Goal: Task Accomplishment & Management: Complete application form

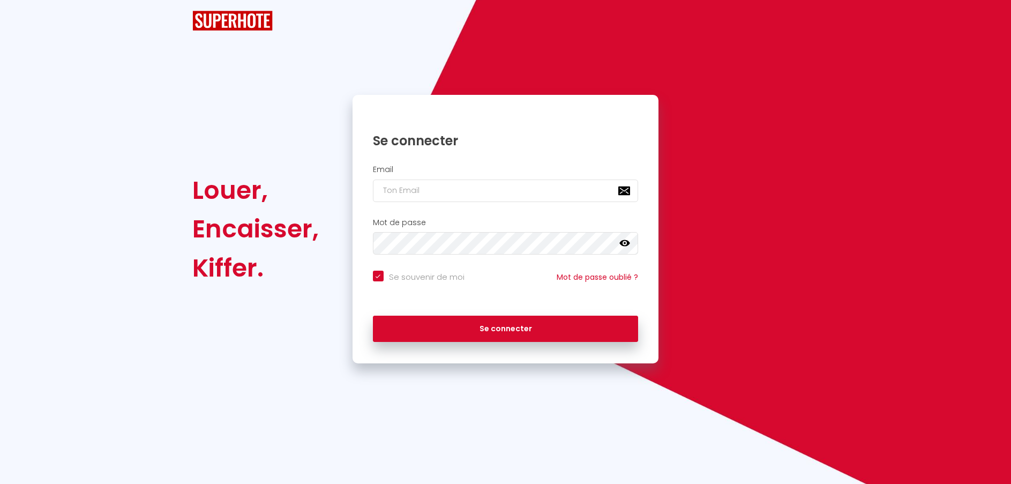
checkbox input "true"
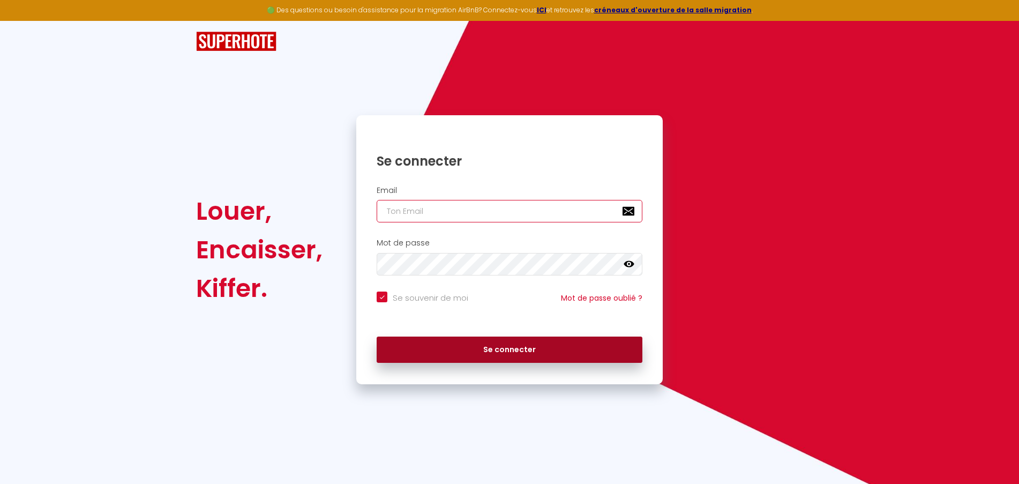
type input "[EMAIL_ADDRESS][DOMAIN_NAME]"
click at [520, 342] on button "Se connecter" at bounding box center [510, 350] width 266 height 27
checkbox input "true"
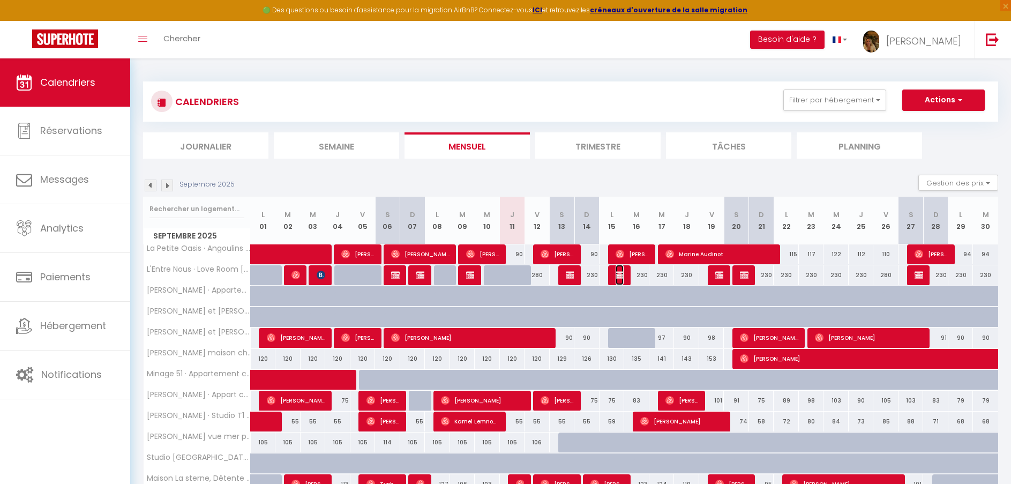
click at [624, 274] on img at bounding box center [620, 275] width 9 height 9
select select "OK"
select select "KO"
select select "0"
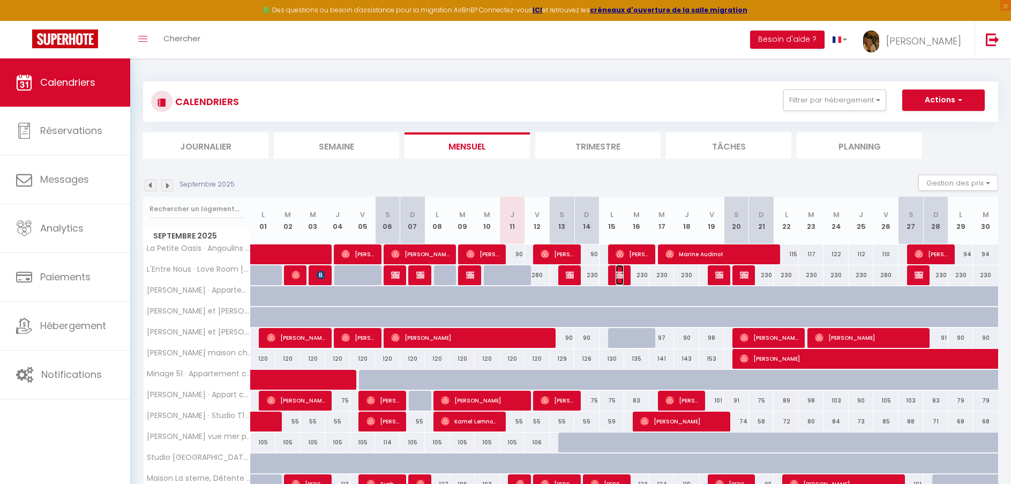
select select "1"
select select
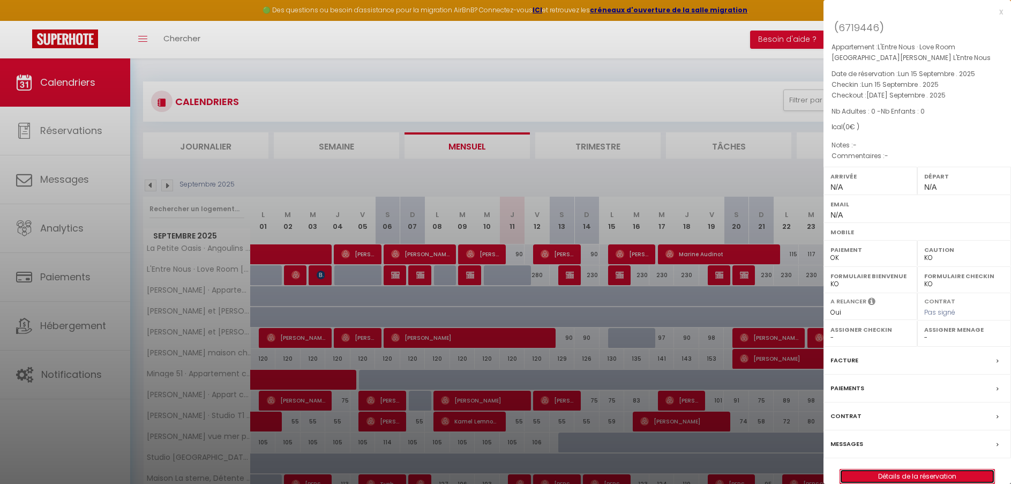
click at [888, 474] on link "Détails de la réservation" at bounding box center [917, 476] width 154 height 14
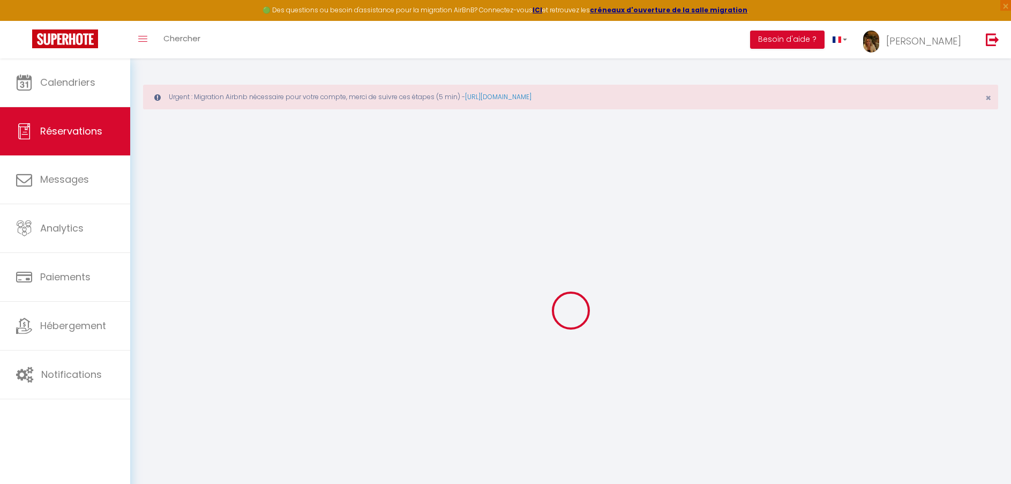
select select
select select "56339"
select select "1"
type input "Lun 15 Septembre 2025"
select select
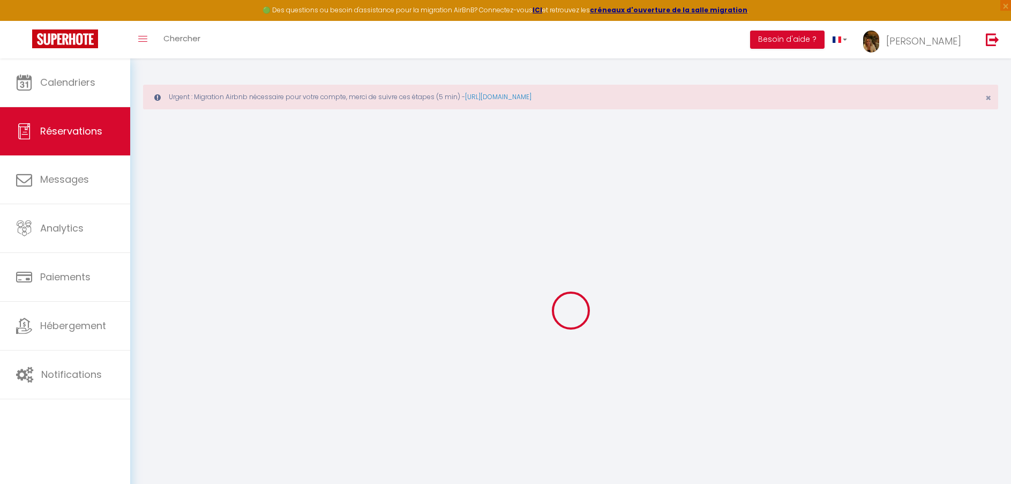
type input "[DATE] Septembre 2025"
select select
type input "0"
select select "12"
select select
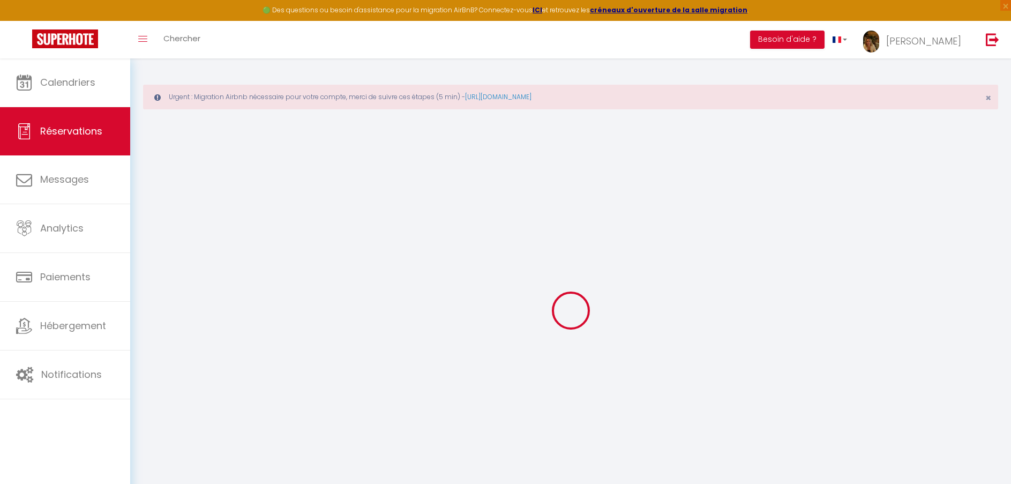
checkbox input "false"
type input "0"
select select "73"
type input "40"
type input "0"
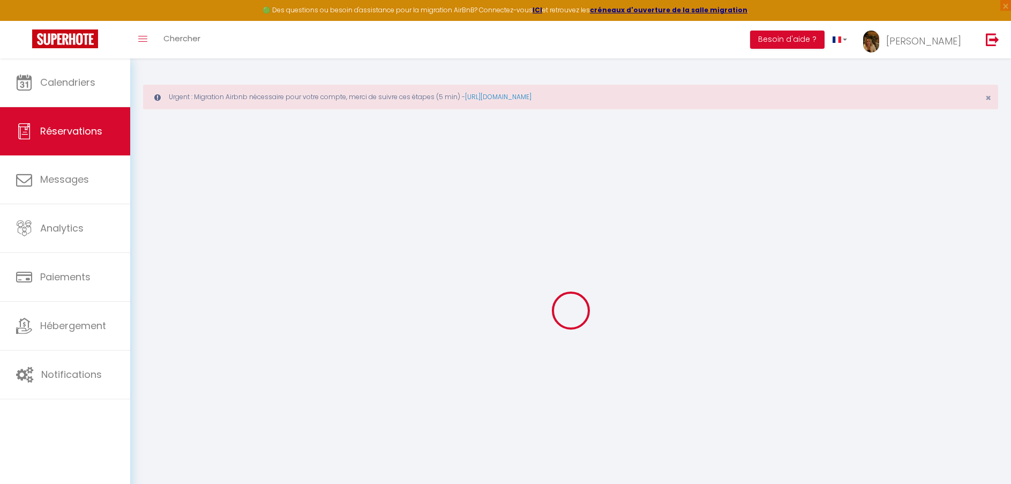
type input "0"
select select
select select "14"
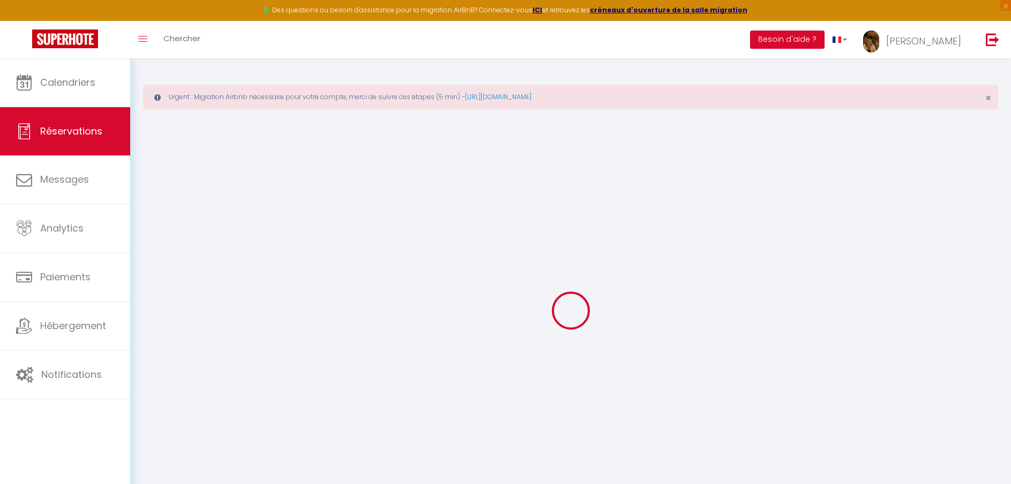
checkbox input "false"
select select
checkbox input "false"
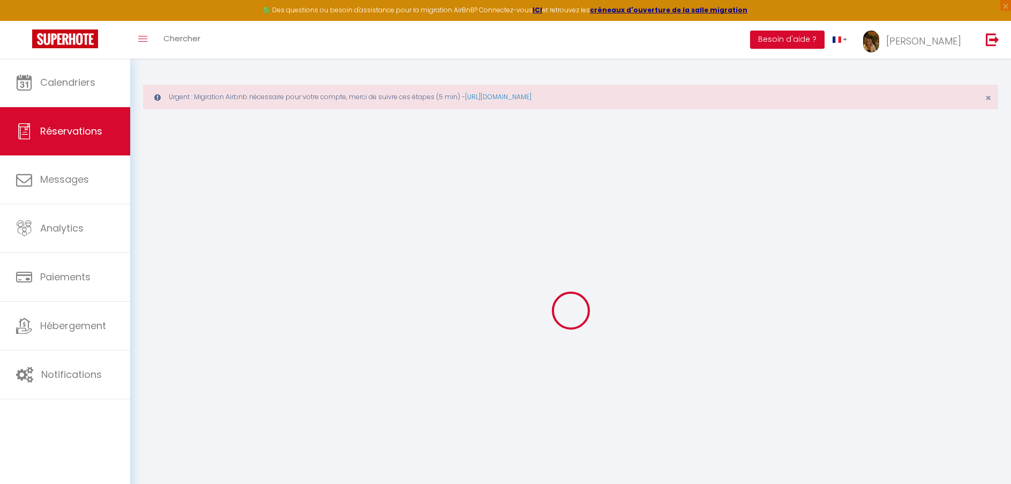
select select
checkbox input "false"
select select
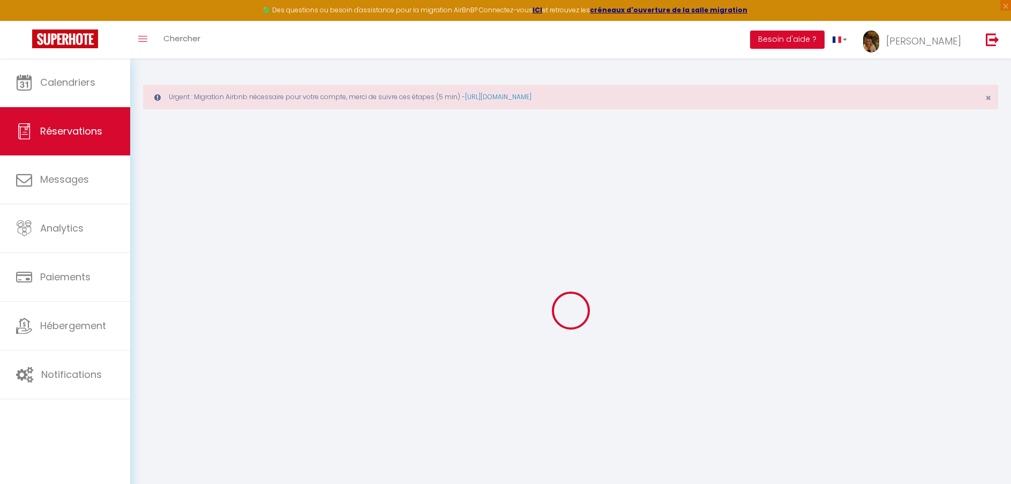
select select
checkbox input "false"
select select
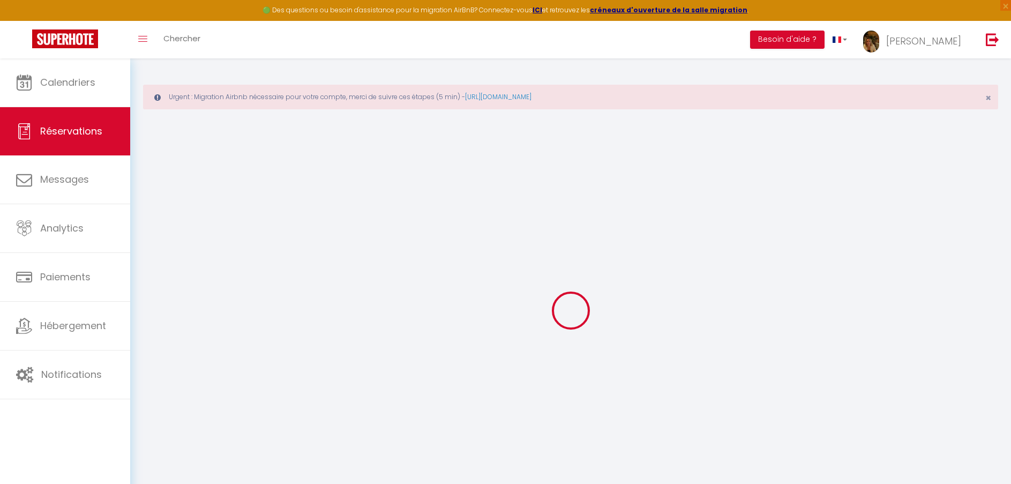
select select
checkbox input "false"
select select
checkbox input "false"
select select
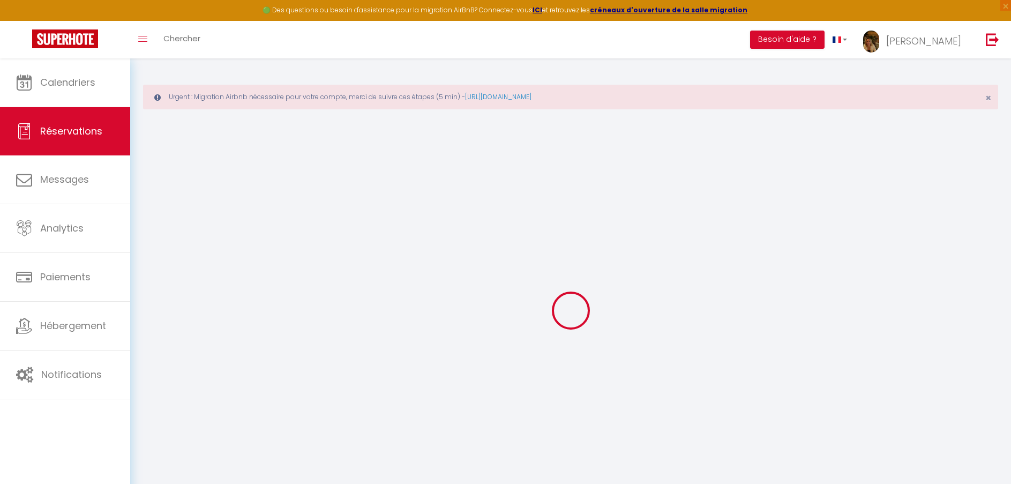
select select
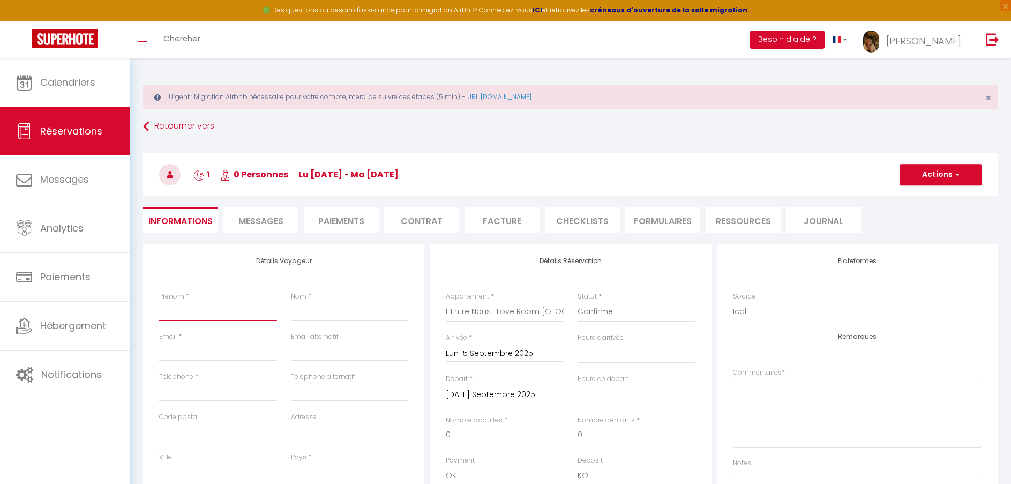
click at [233, 312] on input "Prénom" at bounding box center [218, 311] width 118 height 19
type input "M"
select select
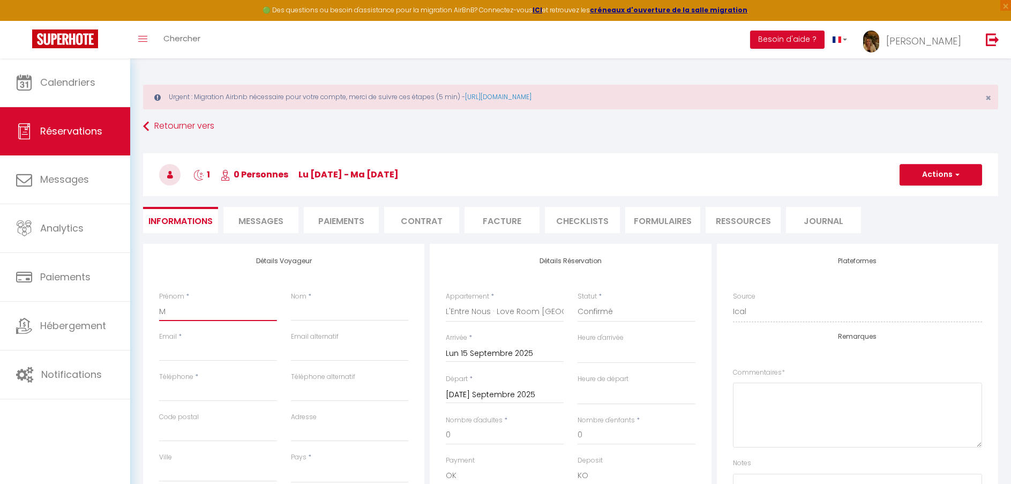
checkbox input "false"
type input "Mé"
select select
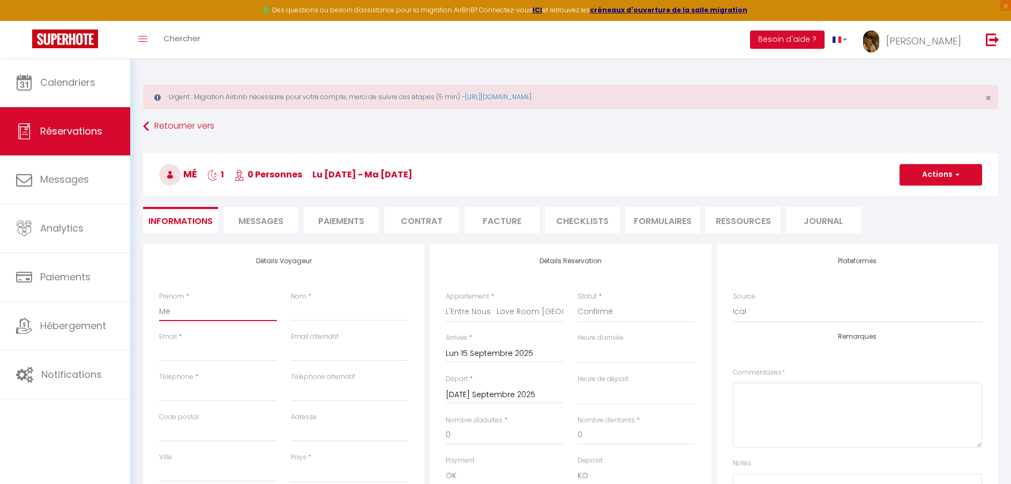
checkbox input "false"
type input "[PERSON_NAME]"
select select
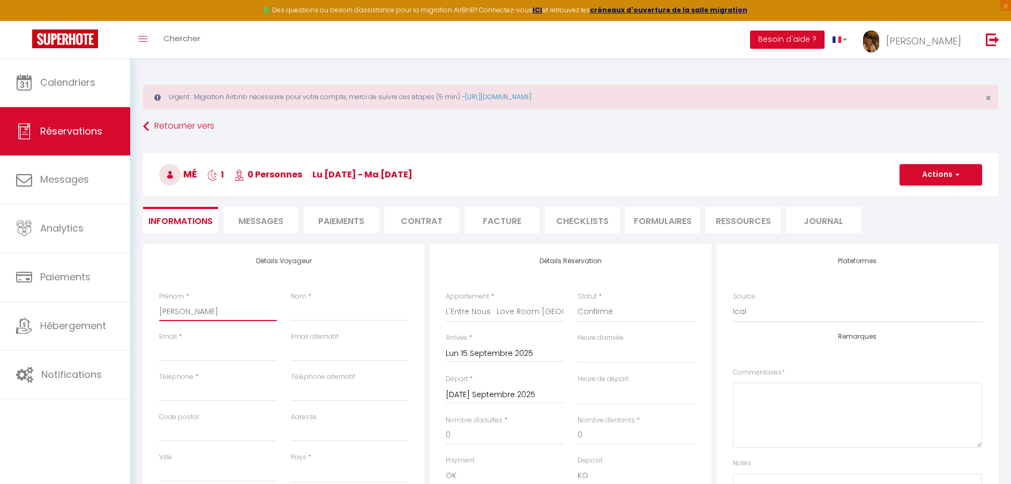
checkbox input "false"
type input "Méla"
select select
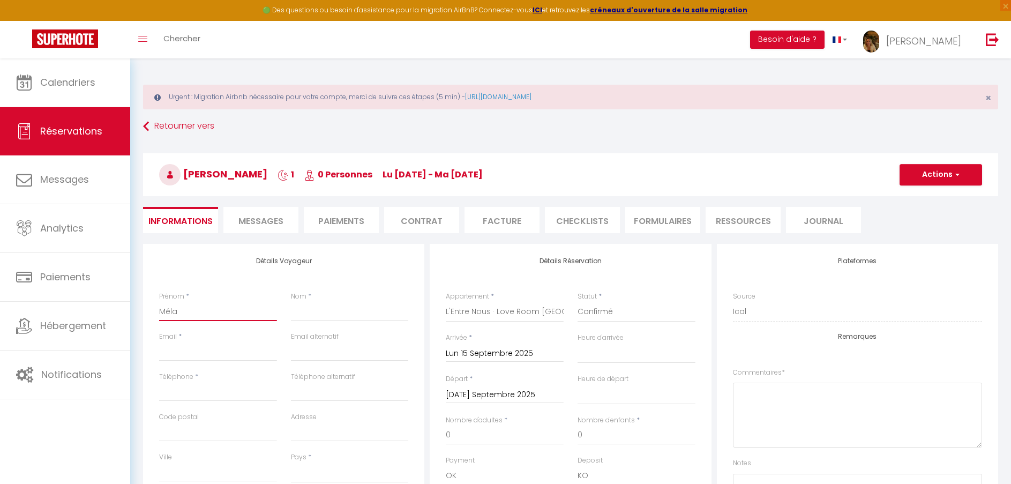
checkbox input "false"
type input "Mélan"
select select
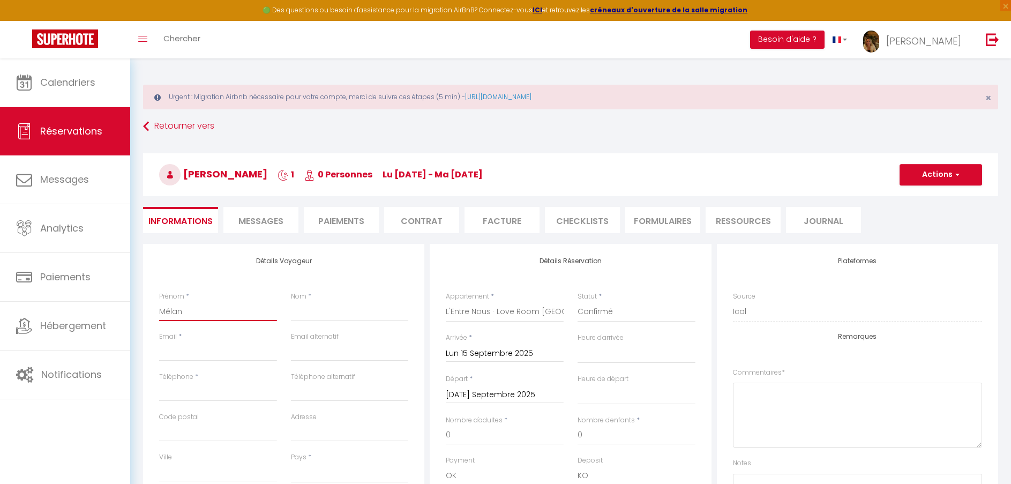
checkbox input "false"
type input "[PERSON_NAME]"
select select
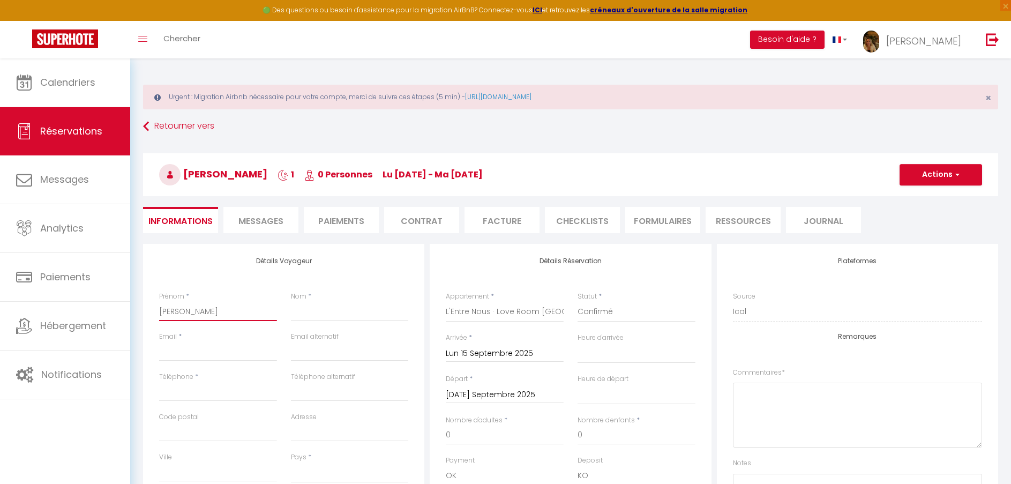
checkbox input "false"
type input "[PERSON_NAME]"
select select
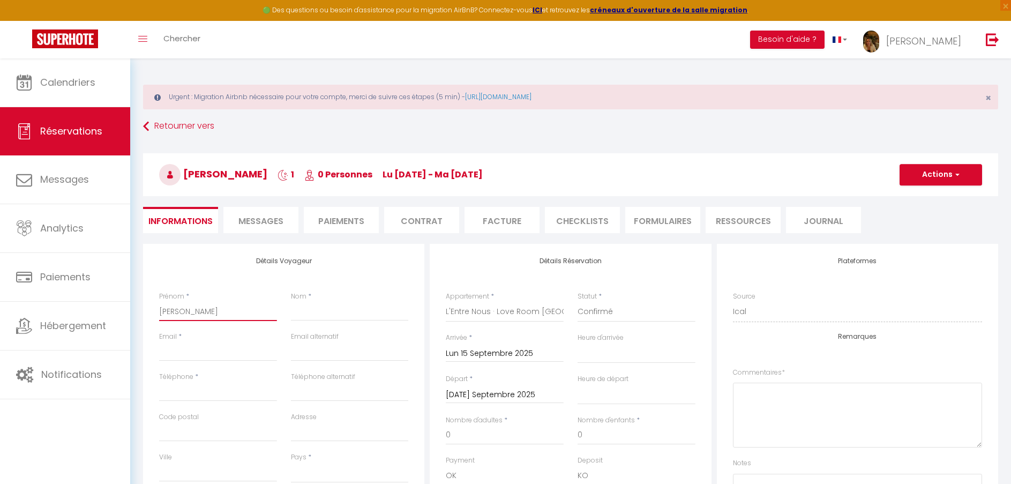
checkbox input "false"
type input "[PERSON_NAME]"
type input "P"
select select
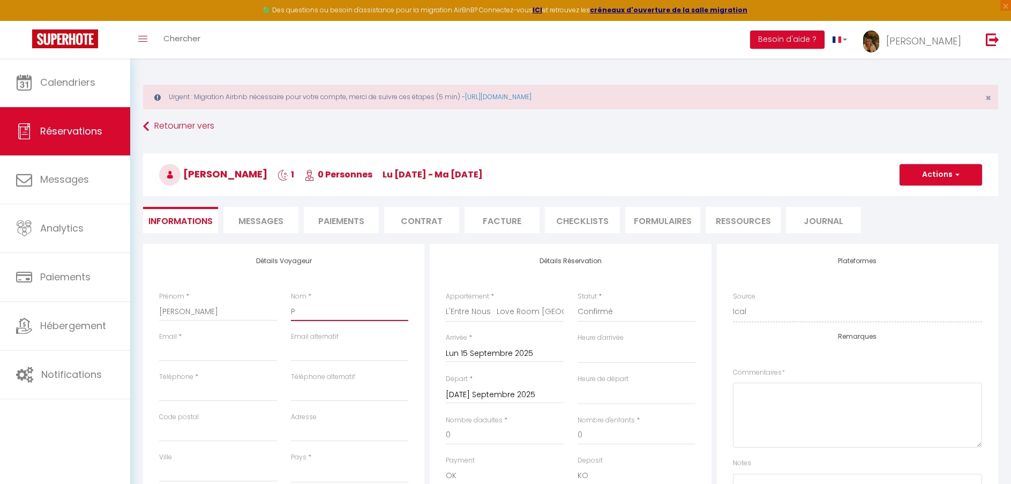
select select
checkbox input "false"
type input "PE"
select select
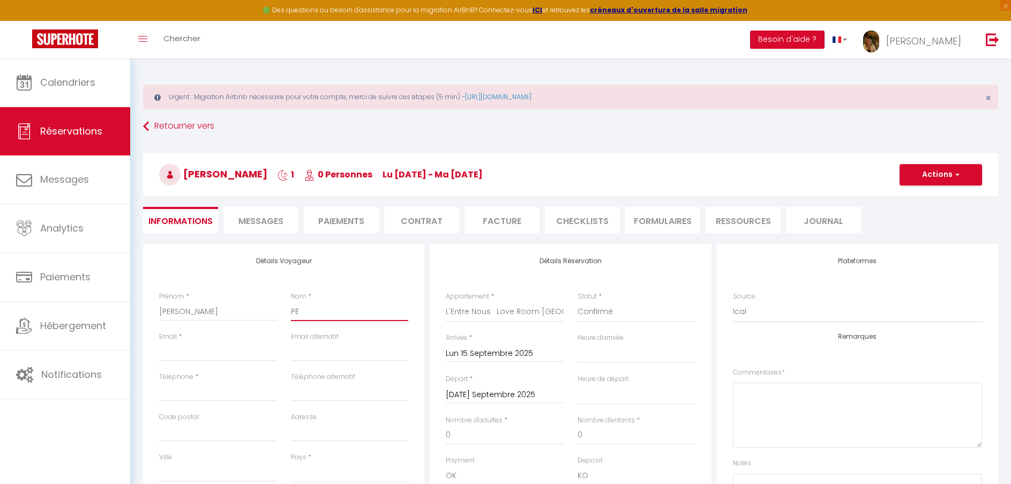
select select
checkbox input "false"
type input "PET"
select select
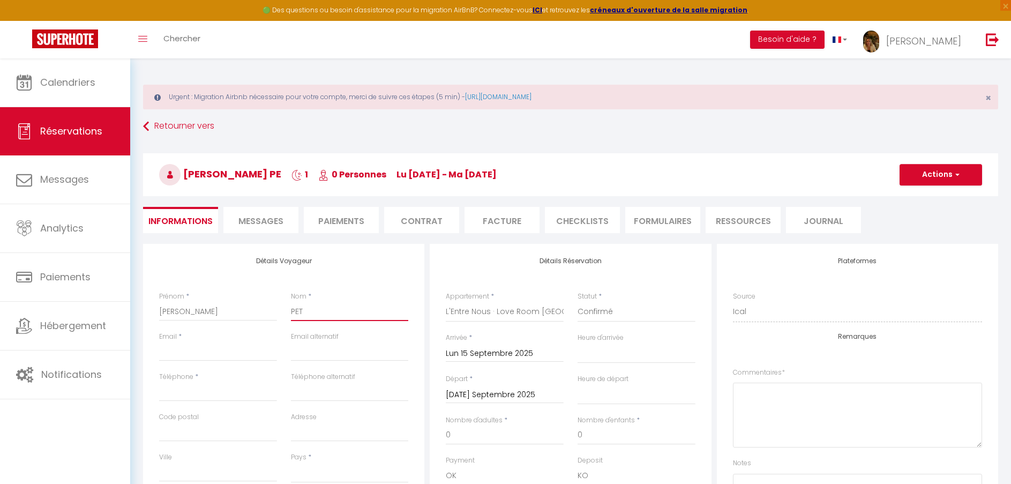
select select
checkbox input "false"
type input "PETI"
select select
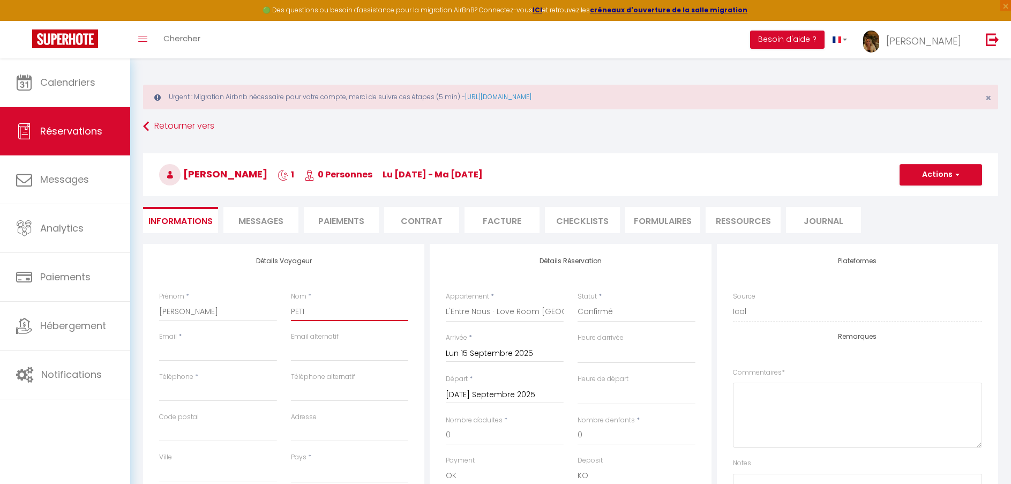
select select
checkbox input "false"
type input "PETIT"
select select
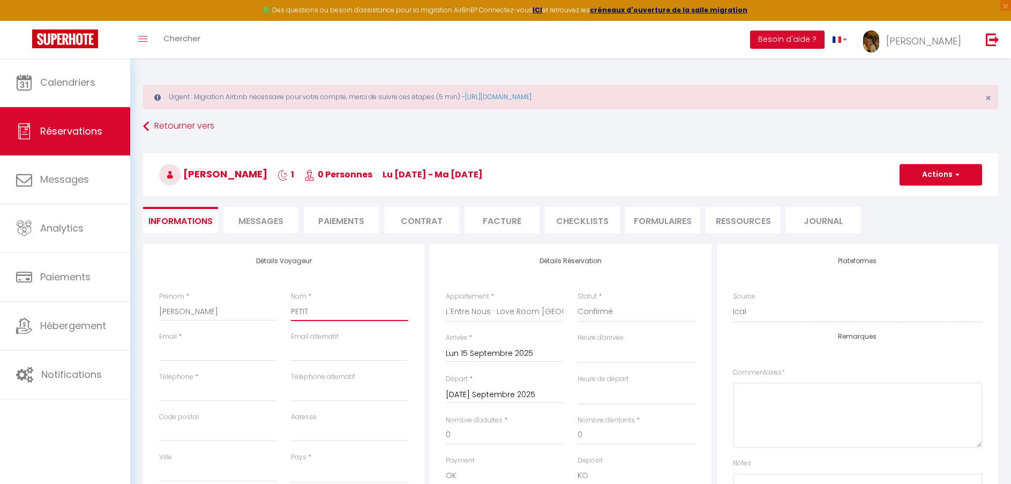
select select
checkbox input "false"
type input "PETIT"
click at [204, 349] on input "Email client" at bounding box center [218, 351] width 118 height 19
paste input "[EMAIL_ADDRESS][DOMAIN_NAME]"
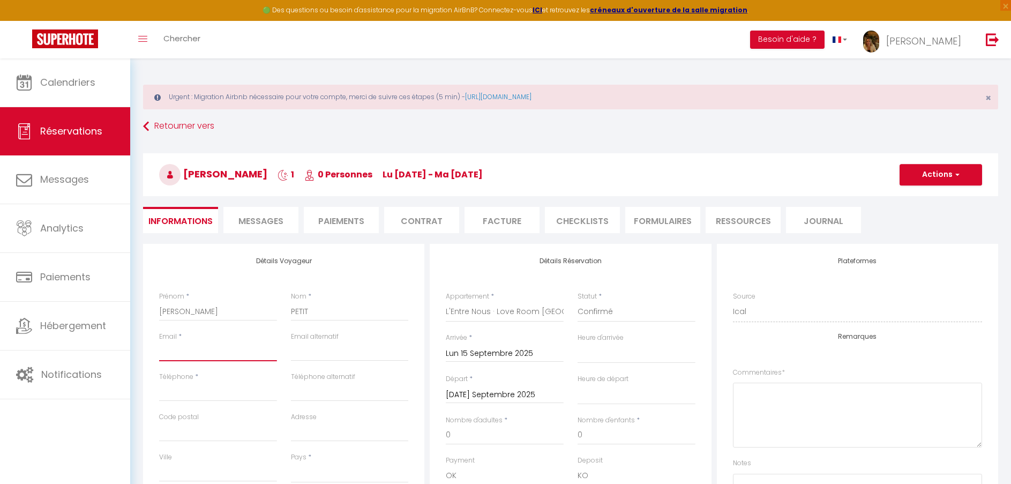
type input "[EMAIL_ADDRESS][DOMAIN_NAME]"
select select
checkbox input "false"
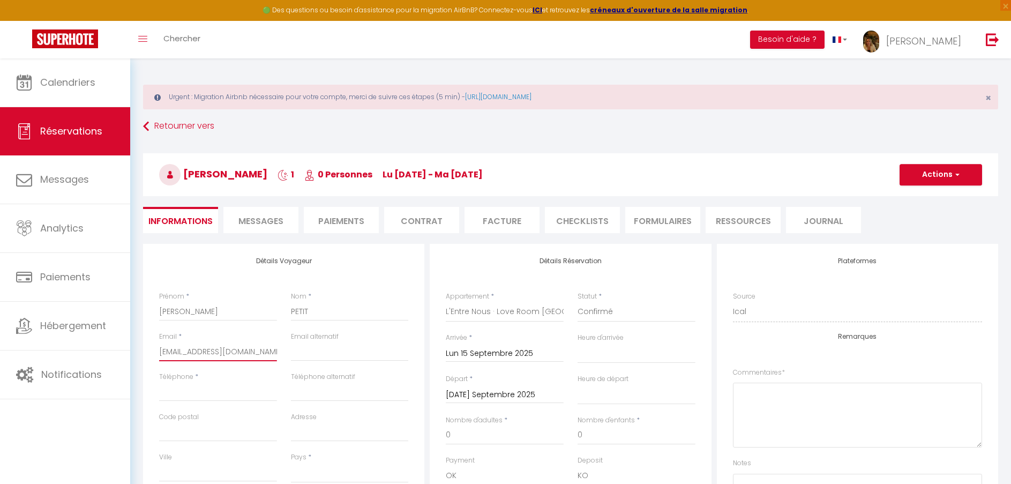
type input "[EMAIL_ADDRESS][DOMAIN_NAME]"
click at [228, 392] on input "Téléphone" at bounding box center [218, 391] width 118 height 19
paste input "0622439973"
type input "0622439973"
select select
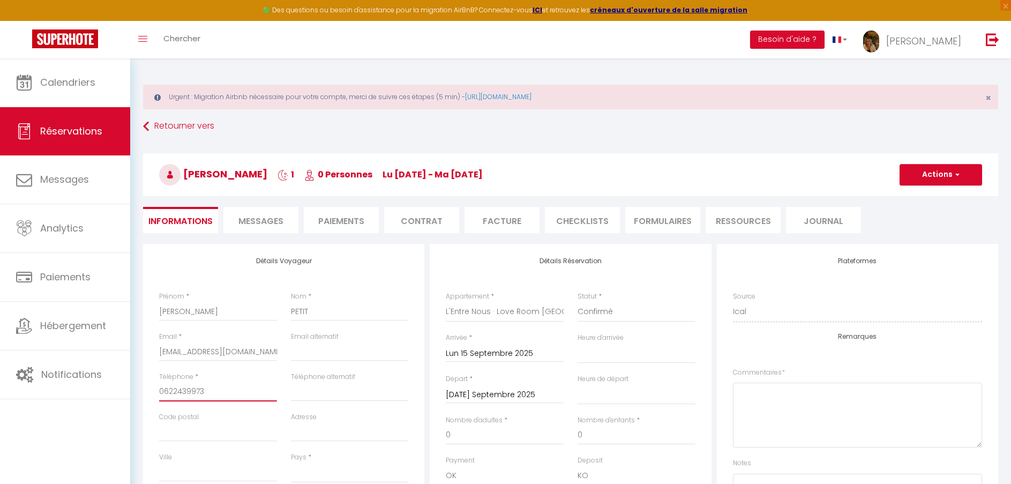
select select
checkbox input "false"
type input "0622439973"
click at [176, 434] on input "Code postal" at bounding box center [218, 431] width 118 height 19
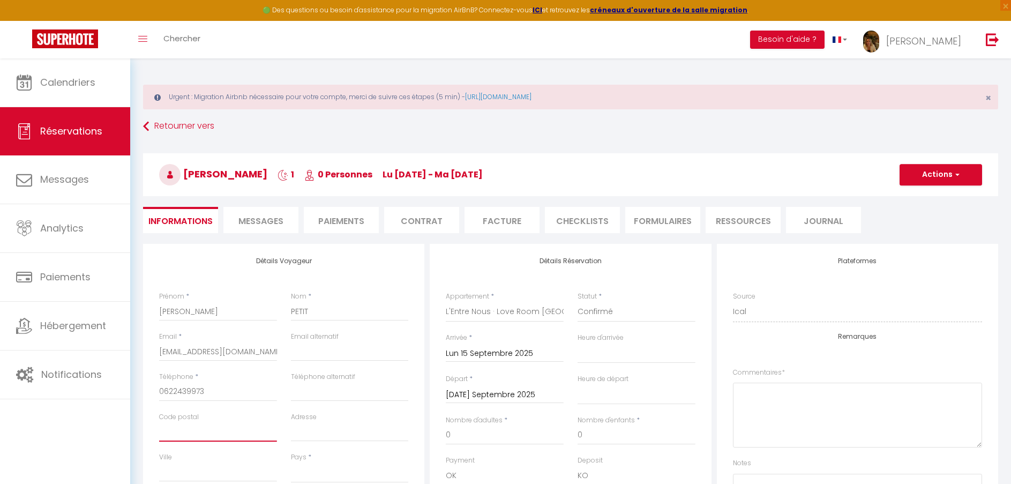
type input "8"
select select
checkbox input "false"
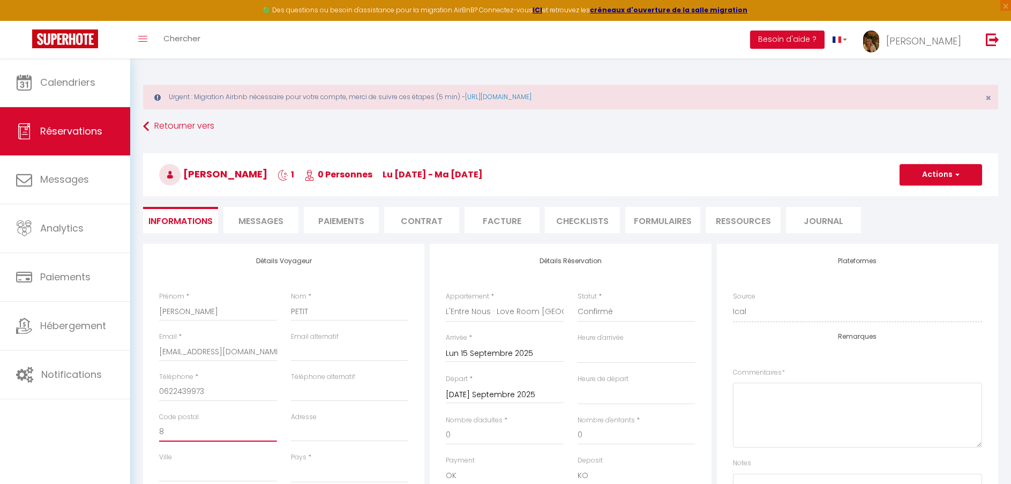
type input "85"
select select
checkbox input "false"
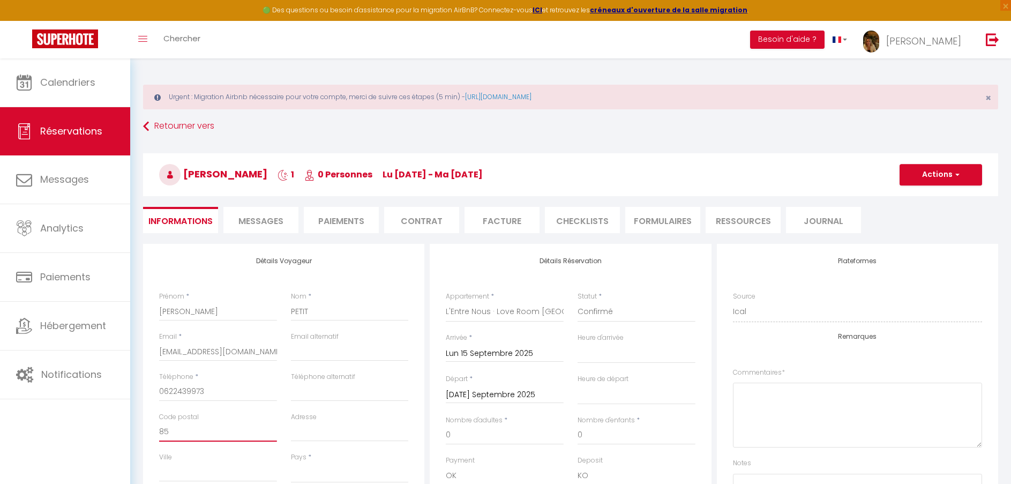
type input "854"
select select
checkbox input "false"
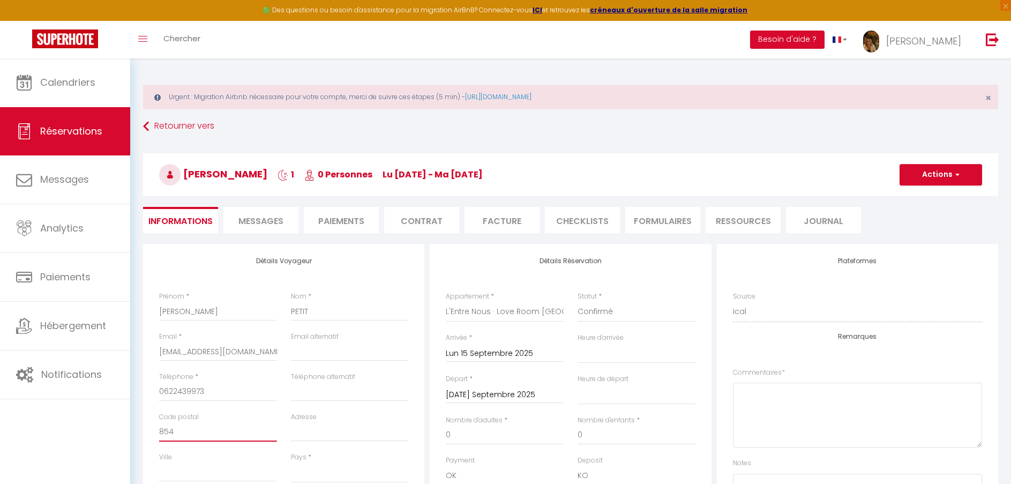
type input "8540"
select select
checkbox input "false"
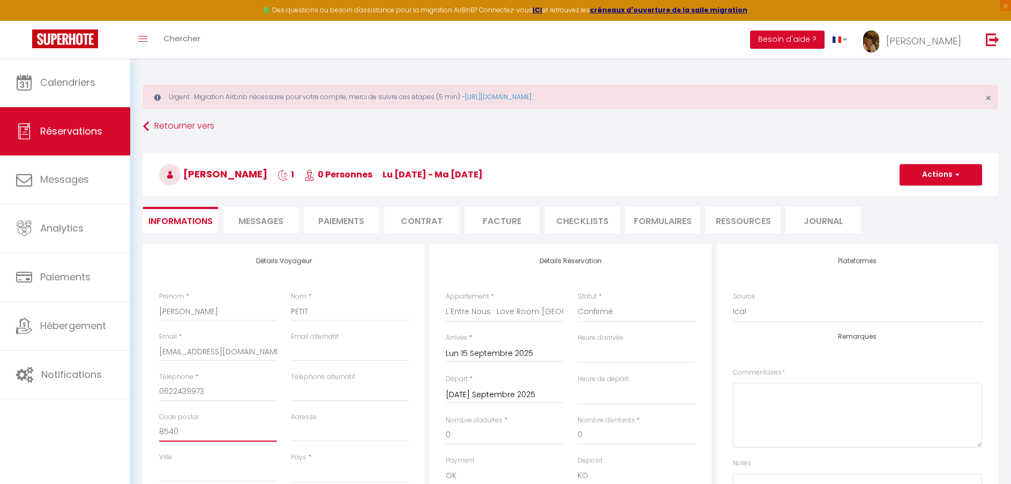
type input "85400"
select select
checkbox input "false"
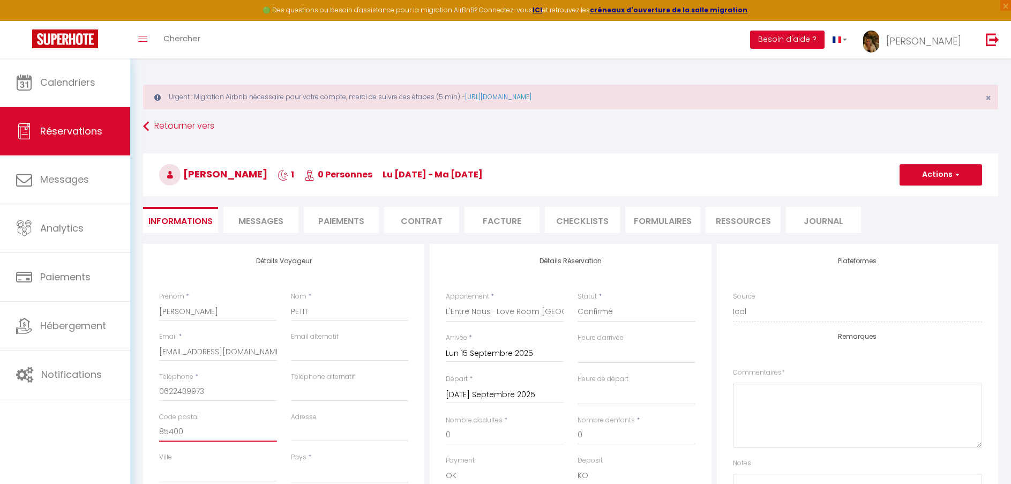
type input "85400"
click at [305, 432] on input "Adresse" at bounding box center [350, 431] width 118 height 19
type input "8"
select select
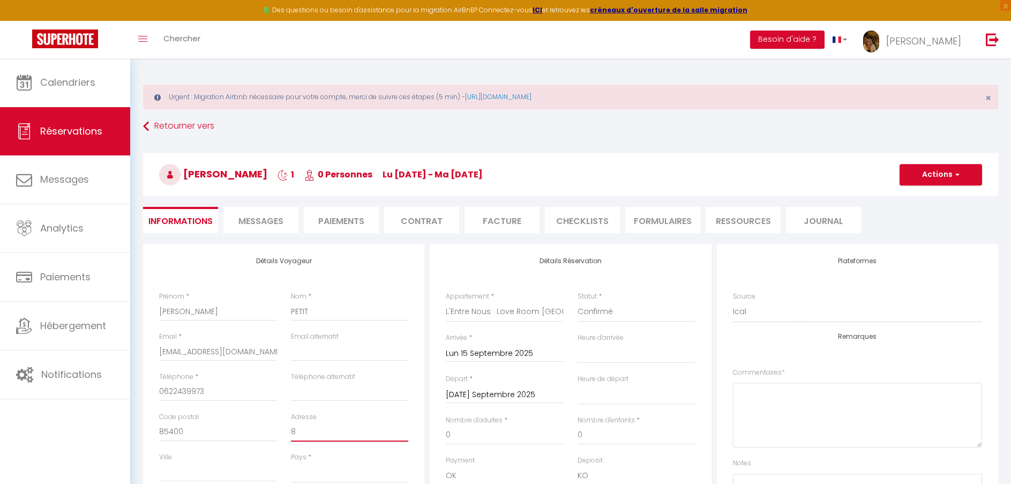
select select
checkbox input "false"
type input "8"
select select
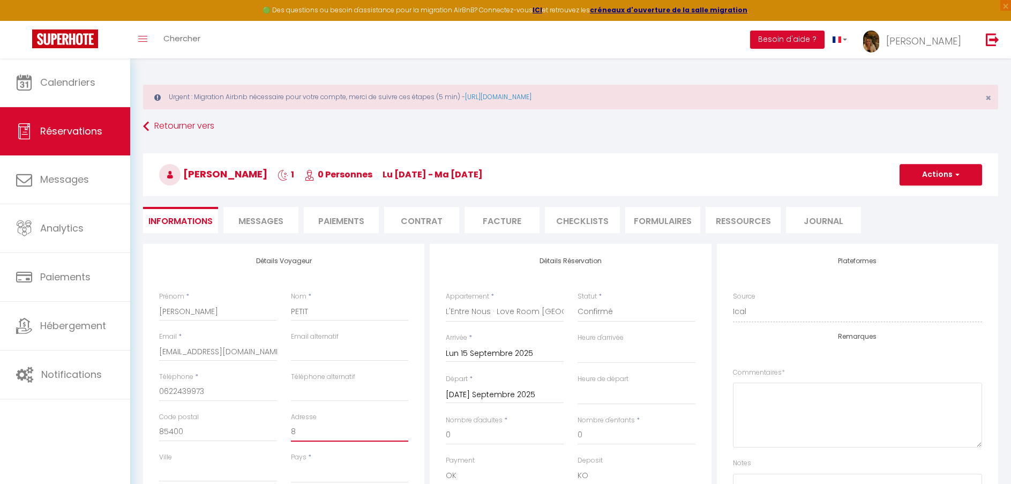
select select
checkbox input "false"
type input "8 l"
select select
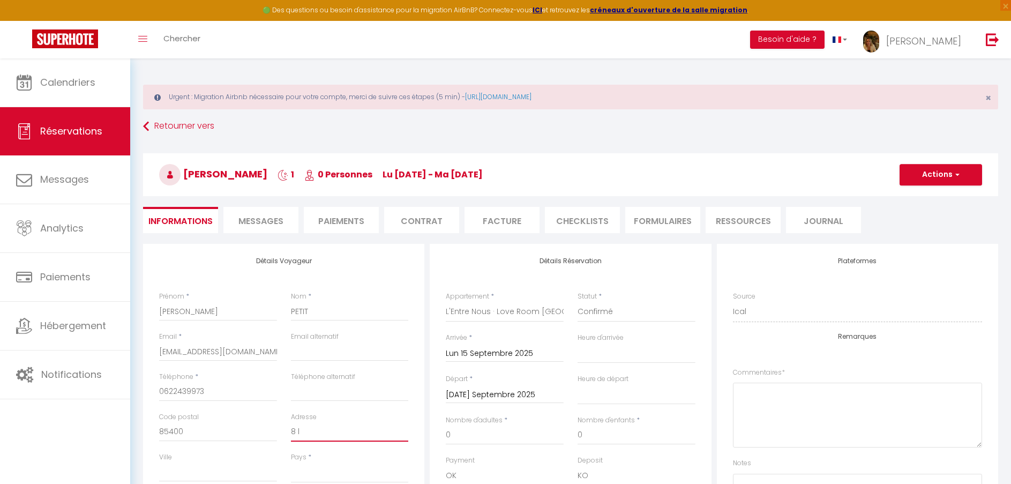
select select
checkbox input "false"
type input "8 lo"
select select
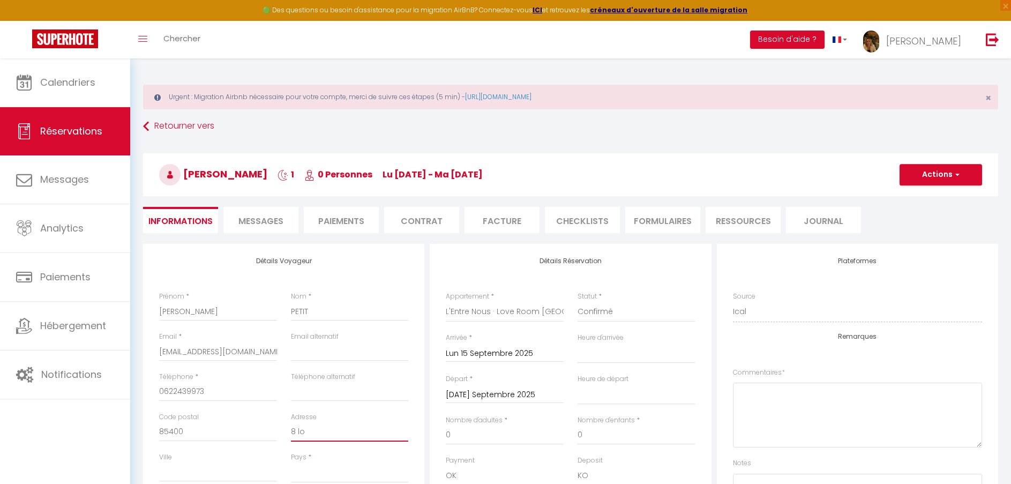
select select
checkbox input "false"
type input "8 lot"
select select
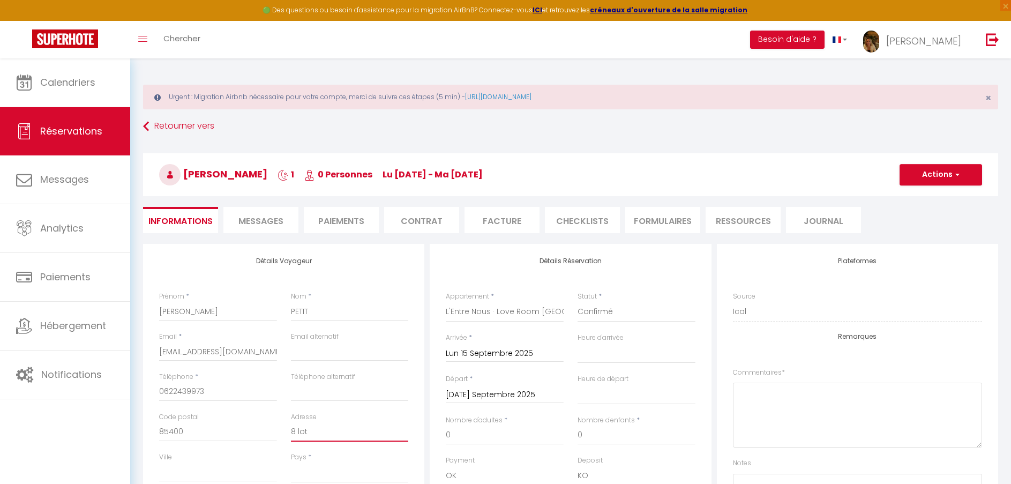
select select
checkbox input "false"
type input "8 loti"
select select
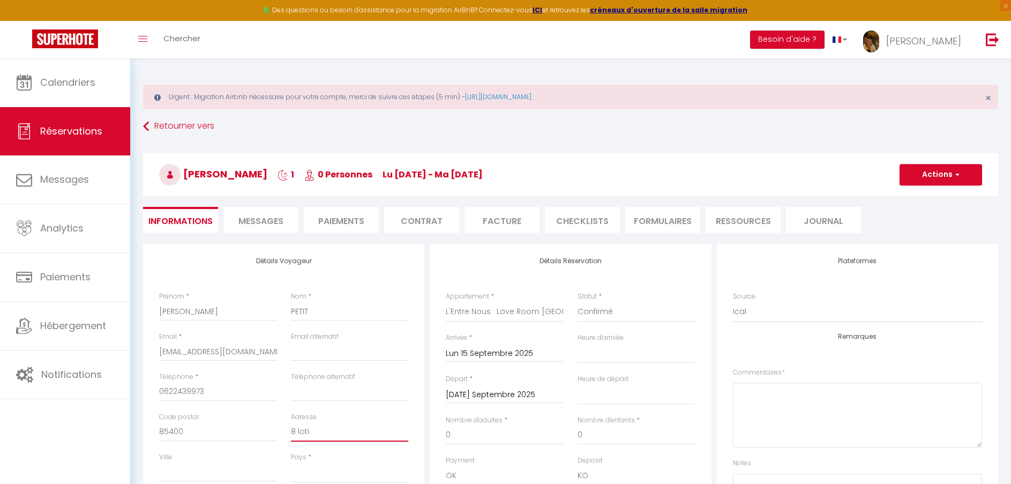
select select
checkbox input "false"
type input "8 lotis"
select select
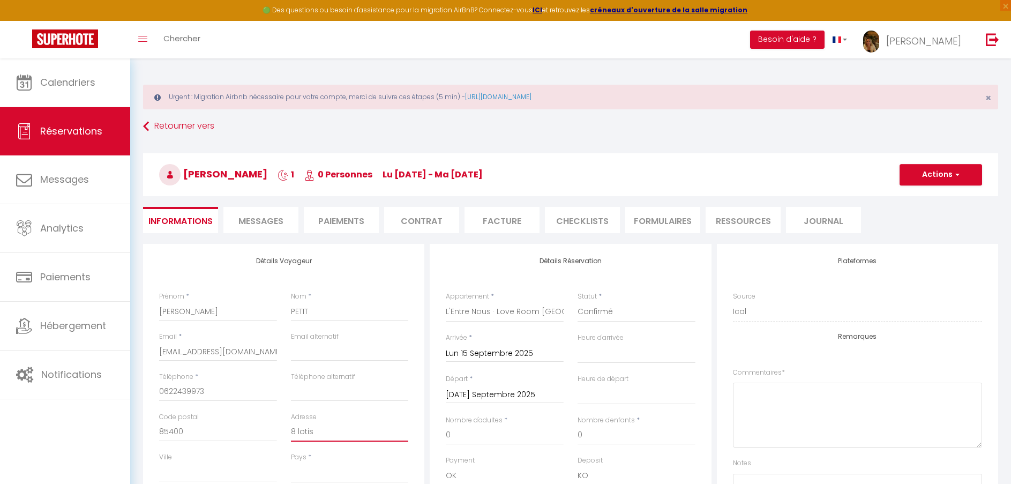
select select
checkbox input "false"
type input "8 lotiss"
select select
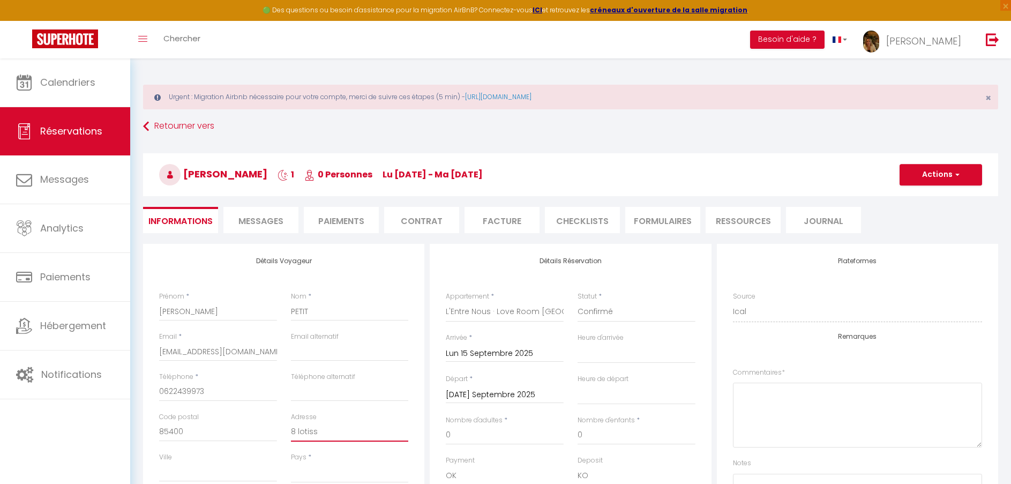
select select
checkbox input "false"
type input "8 lotisse"
select select
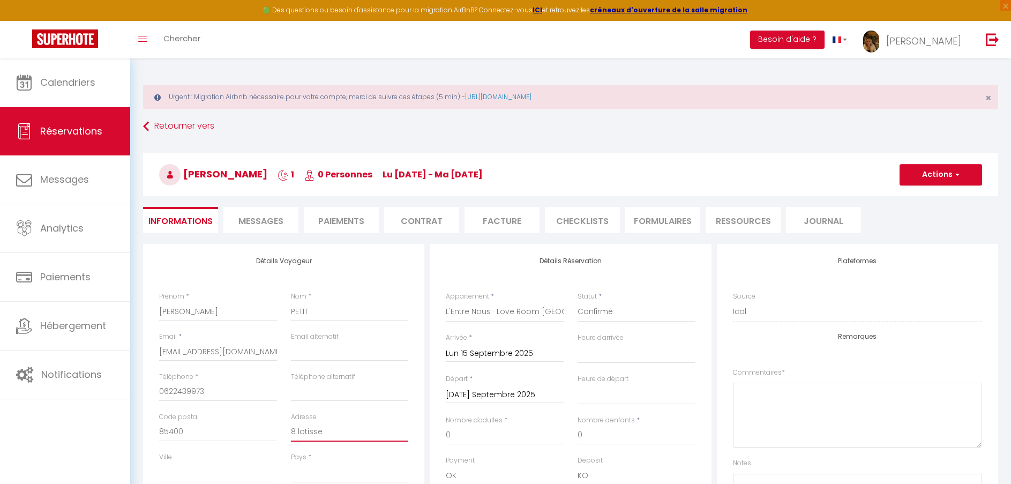
select select
checkbox input "false"
type input "8 lotissem"
select select
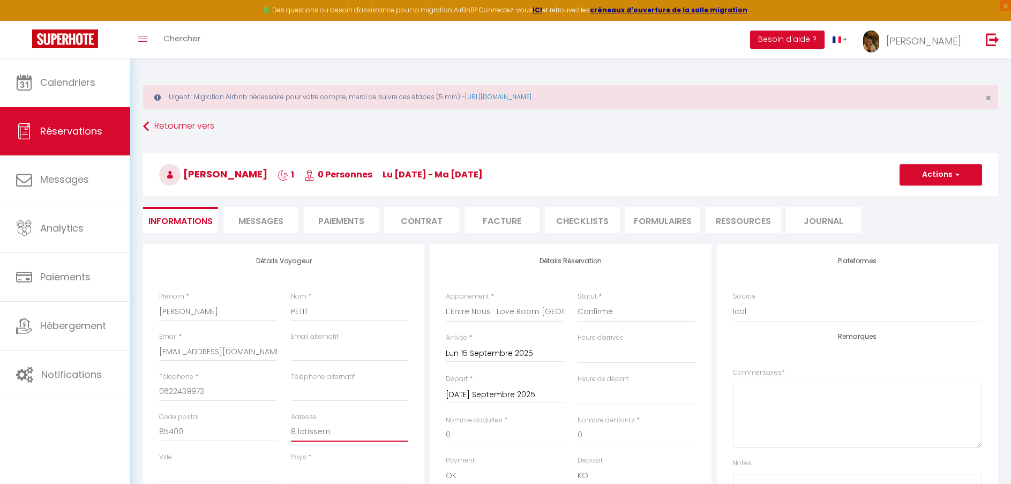
select select
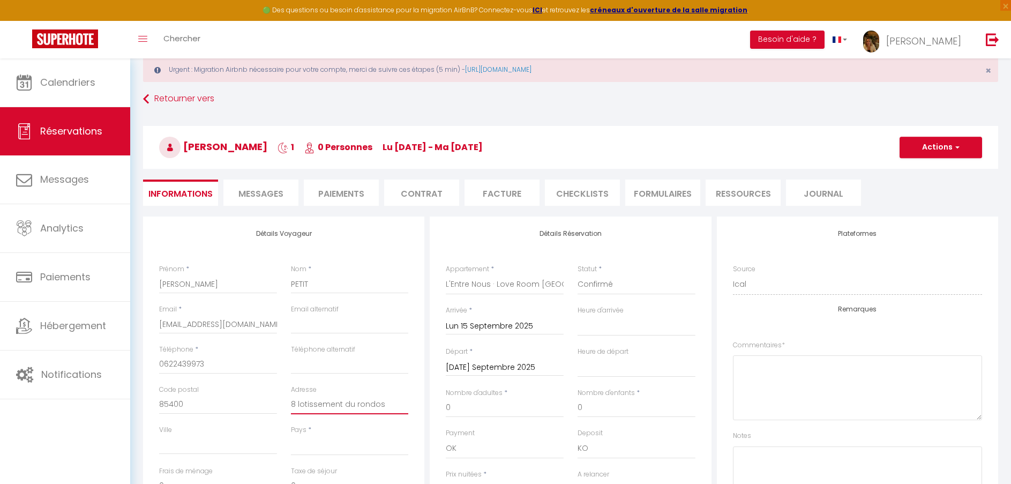
scroll to position [54, 0]
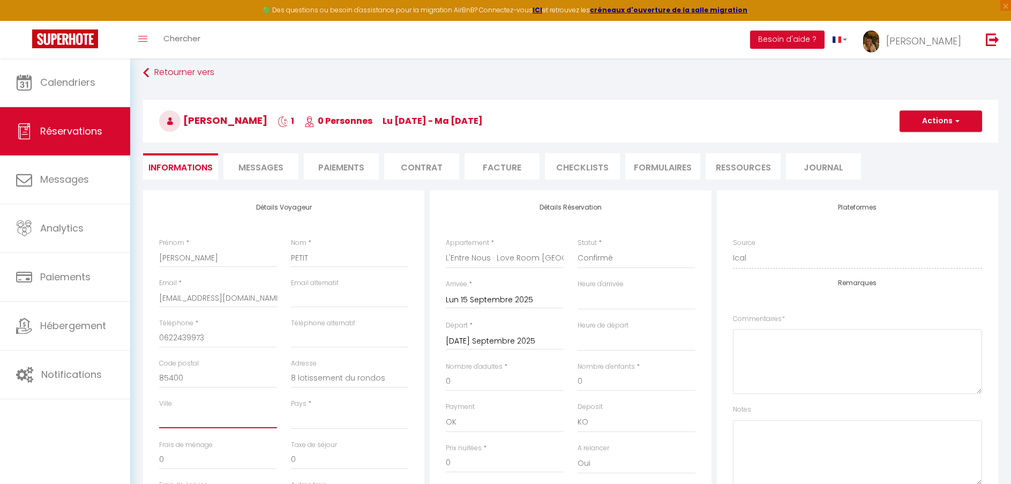
click at [221, 414] on input "Ville" at bounding box center [218, 418] width 118 height 19
click at [298, 420] on select "[GEOGRAPHIC_DATA] [GEOGRAPHIC_DATA] [GEOGRAPHIC_DATA] [GEOGRAPHIC_DATA] [GEOGRA…" at bounding box center [350, 419] width 118 height 20
click at [291, 409] on select "[GEOGRAPHIC_DATA] [GEOGRAPHIC_DATA] [GEOGRAPHIC_DATA] [GEOGRAPHIC_DATA] [GEOGRA…" at bounding box center [350, 419] width 118 height 20
click at [600, 302] on select "00:00 00:30 01:00 01:30 02:00 02:30 03:00 03:30 04:00 04:30 05:00 05:30 06:00 0…" at bounding box center [637, 299] width 118 height 20
click at [578, 289] on select "00:00 00:30 01:00 01:30 02:00 02:30 03:00 03:30 04:00 04:30 05:00 05:30 06:00 0…" at bounding box center [637, 299] width 118 height 20
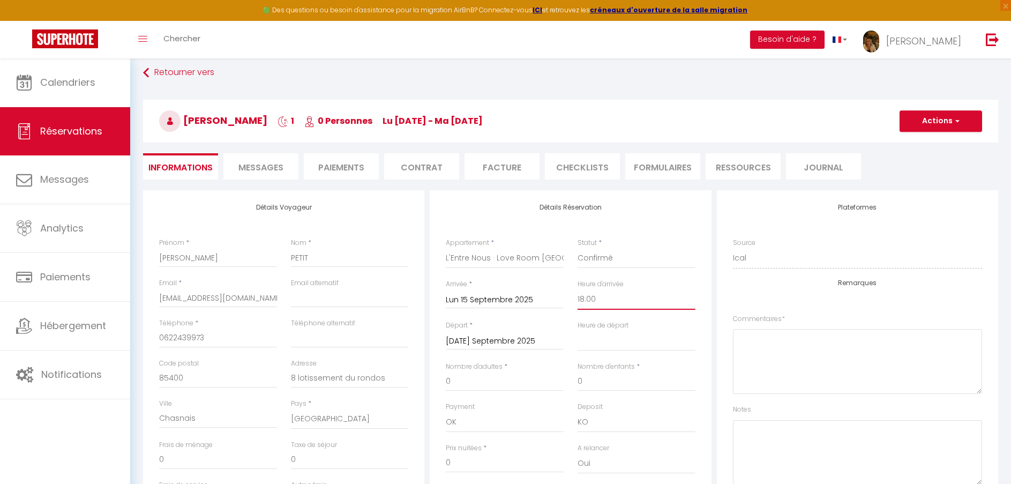
click at [600, 304] on select "00:00 00:30 01:00 01:30 02:00 02:30 03:00 03:30 04:00 04:30 05:00 05:30 06:00 0…" at bounding box center [637, 299] width 118 height 20
click at [578, 289] on select "00:00 00:30 01:00 01:30 02:00 02:30 03:00 03:30 04:00 04:30 05:00 05:30 06:00 0…" at bounding box center [637, 299] width 118 height 20
click at [605, 341] on select "00:00 00:30 01:00 01:30 02:00 02:30 03:00 03:30 04:00 04:30 05:00 05:30 06:00 0…" at bounding box center [637, 341] width 118 height 20
click at [578, 331] on select "00:00 00:30 01:00 01:30 02:00 02:30 03:00 03:30 04:00 04:30 05:00 05:30 06:00 0…" at bounding box center [637, 341] width 118 height 20
click at [512, 376] on input "0" at bounding box center [505, 381] width 118 height 19
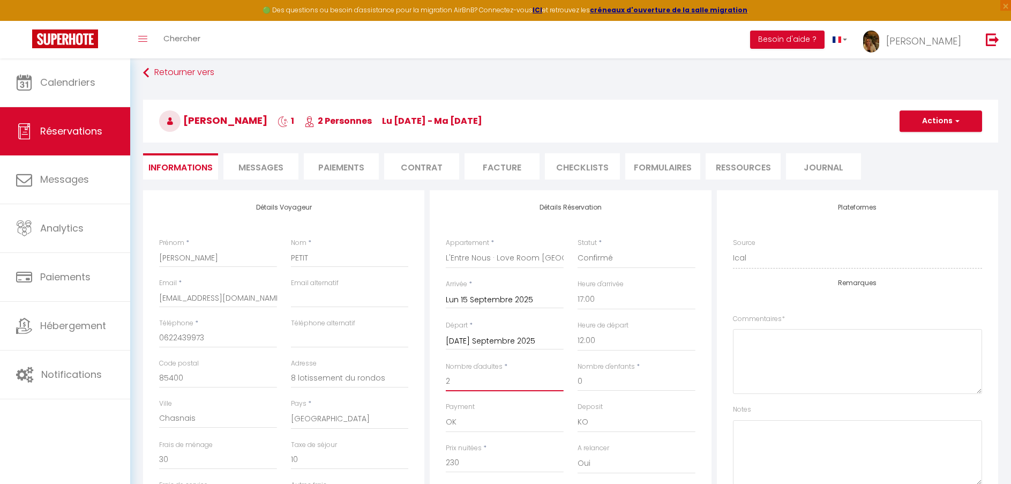
scroll to position [107, 0]
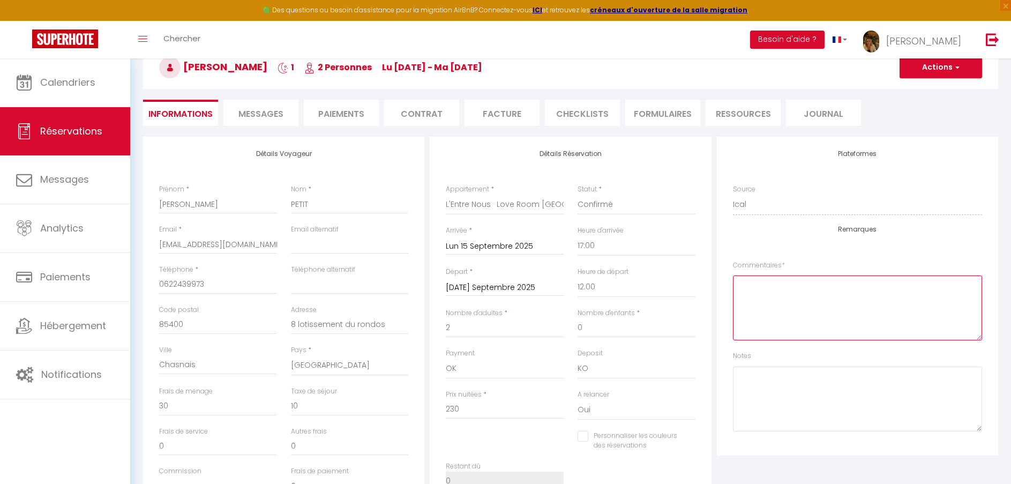
click at [852, 298] on textarea at bounding box center [857, 307] width 249 height 65
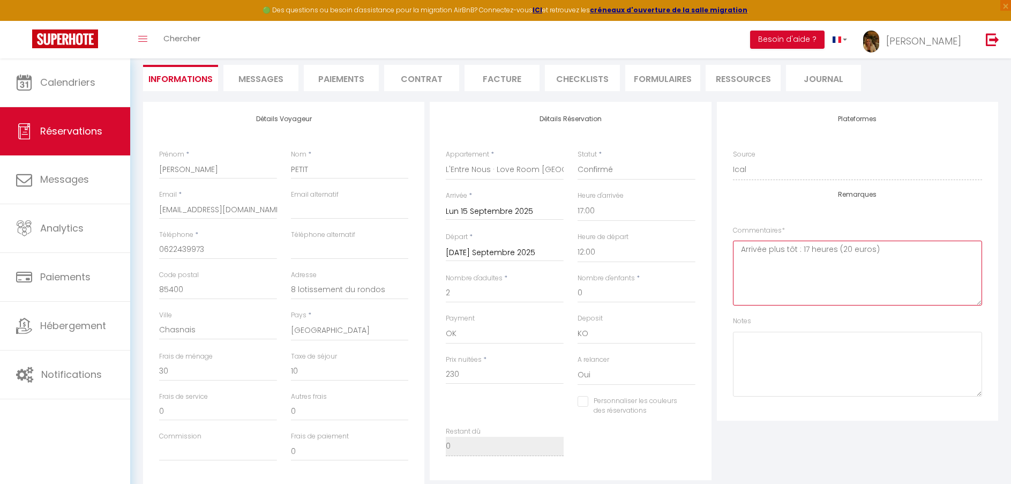
scroll to position [161, 0]
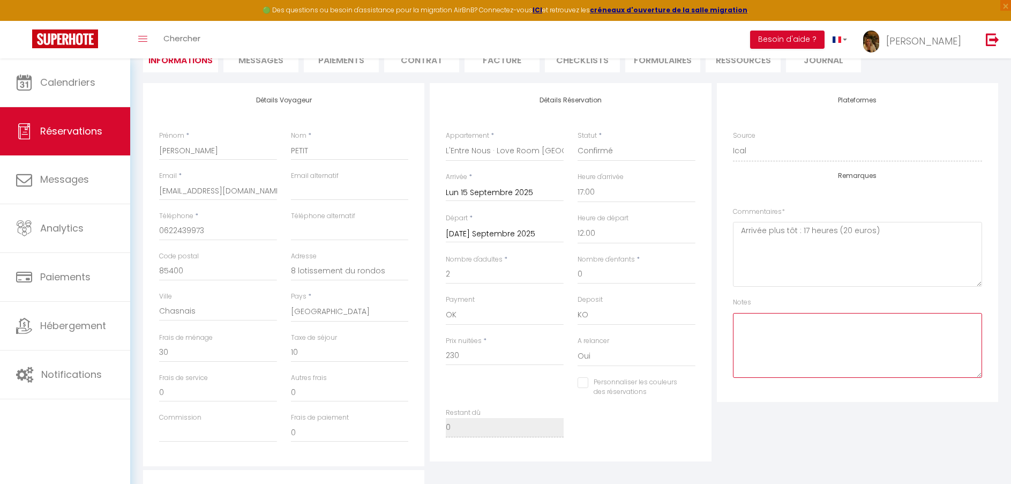
click at [856, 353] on textarea at bounding box center [857, 345] width 249 height 65
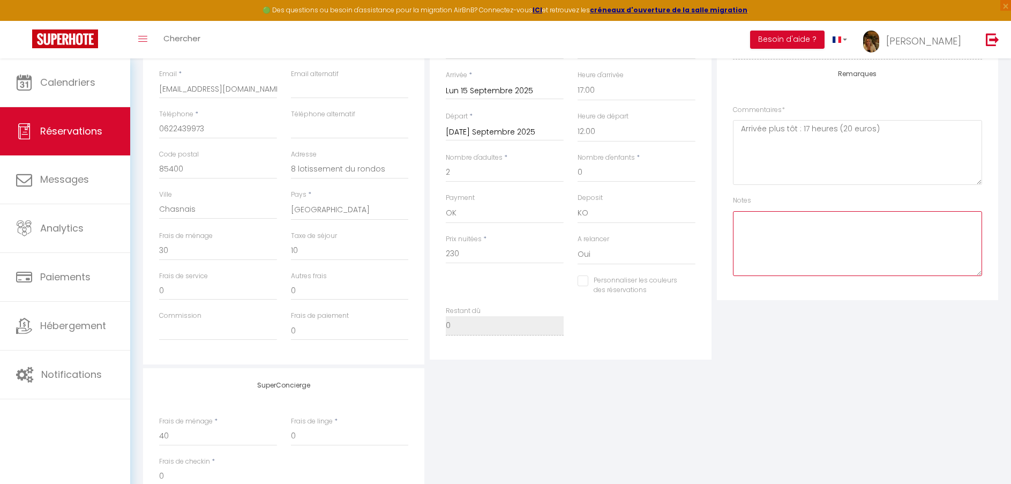
scroll to position [322, 0]
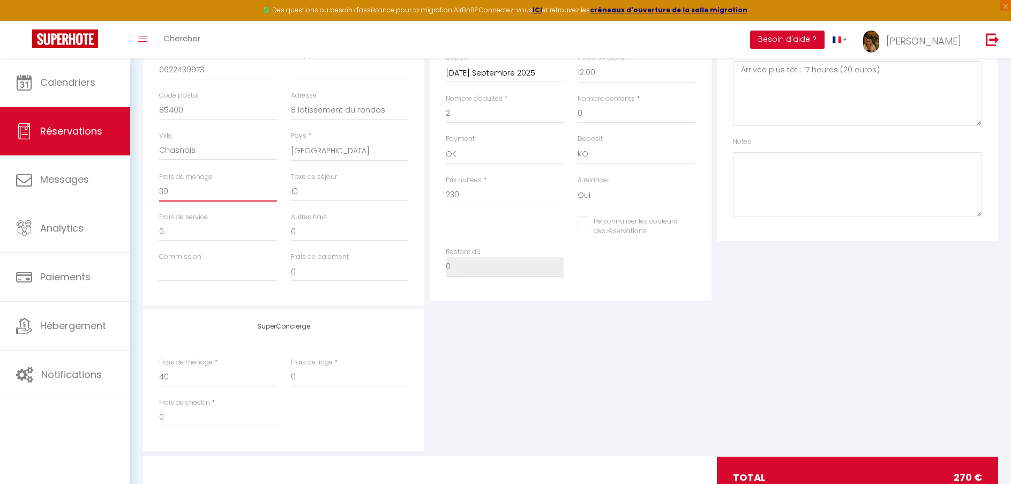
drag, startPoint x: 157, startPoint y: 201, endPoint x: 133, endPoint y: 203, distance: 24.2
click at [133, 203] on div "Urgent : Migration Airbnb nécessaire pour votre compte, merci de suivre ces éta…" at bounding box center [570, 131] width 881 height 789
drag, startPoint x: 300, startPoint y: 190, endPoint x: 281, endPoint y: 195, distance: 19.5
click at [281, 195] on div "Frais de ménage 0 Taxe de séjour 10" at bounding box center [284, 192] width 264 height 40
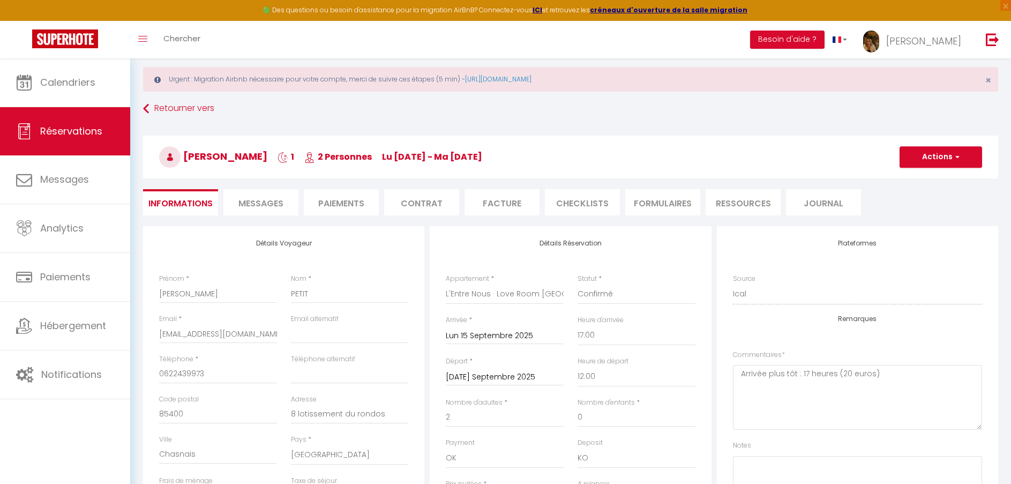
scroll to position [0, 0]
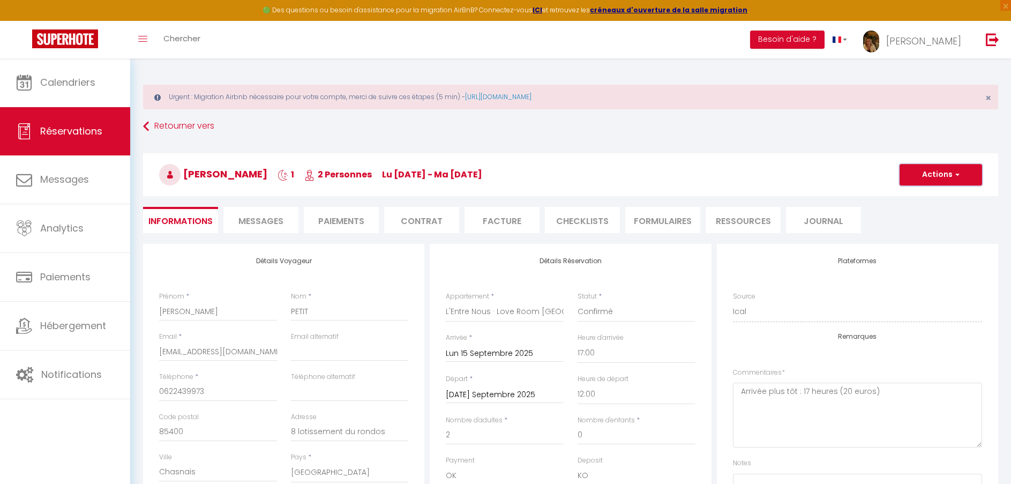
click at [959, 175] on span "button" at bounding box center [956, 175] width 6 height 10
click at [916, 198] on link "Enregistrer" at bounding box center [930, 198] width 85 height 14
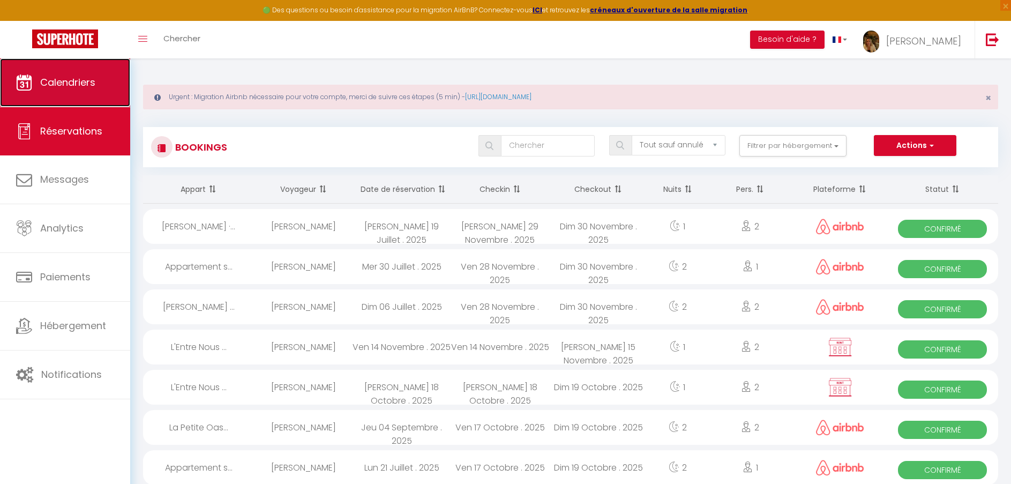
click at [77, 91] on link "Calendriers" at bounding box center [65, 82] width 130 height 48
